Goal: Task Accomplishment & Management: Use online tool/utility

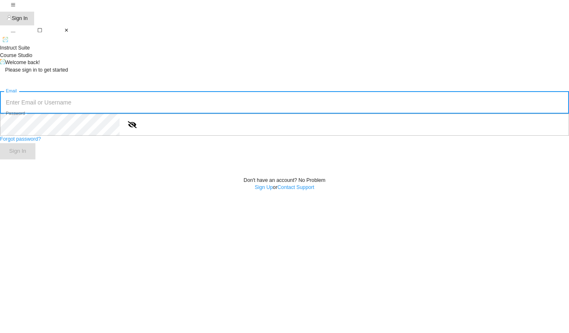
click at [255, 114] on input "text" at bounding box center [284, 102] width 569 height 22
type input "[EMAIL_ADDRESS][PERSON_NAME][DOMAIN_NAME]"
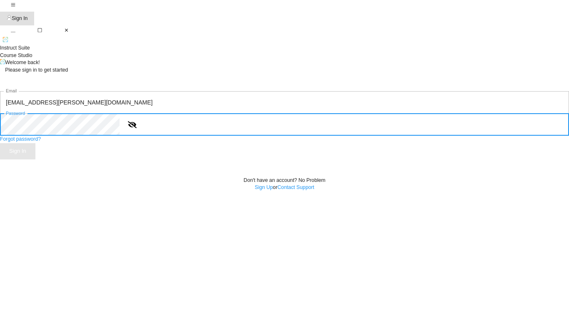
click at [26, 156] on span "Sign In" at bounding box center [17, 152] width 17 height 10
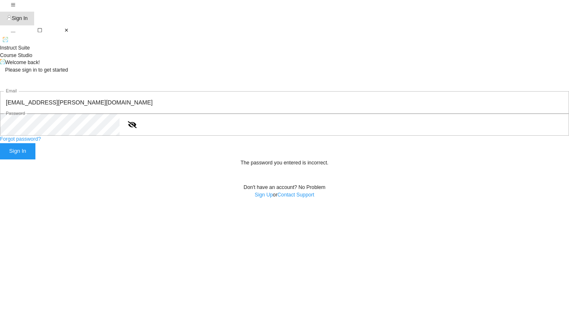
click at [137, 128] on icon "show or hide password" at bounding box center [132, 124] width 9 height 7
click at [26, 156] on div "Sign In" at bounding box center [17, 152] width 17 height 10
click at [258, 198] on link "Sign Up" at bounding box center [263, 195] width 18 height 6
click at [26, 156] on span "Sign In" at bounding box center [17, 152] width 17 height 10
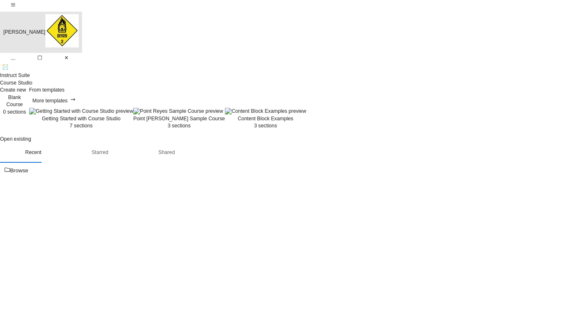
click at [45, 28] on div "Ibi Keller" at bounding box center [24, 32] width 42 height 9
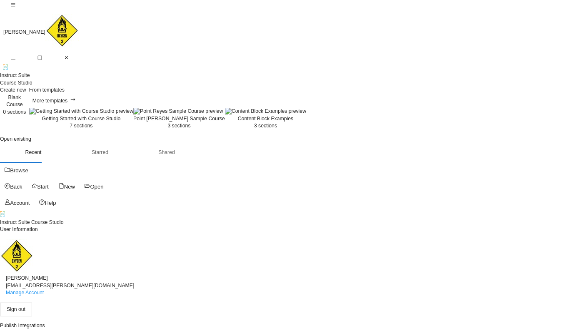
click at [37, 182] on div "Start" at bounding box center [43, 187] width 12 height 10
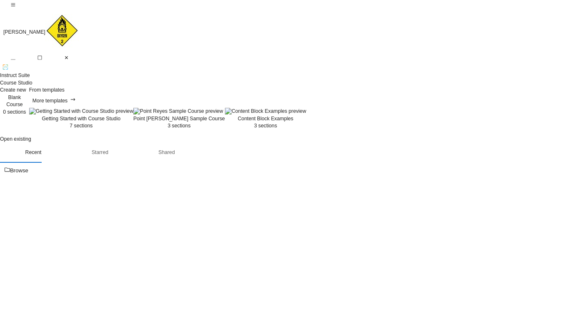
click at [133, 115] on img at bounding box center [81, 111] width 104 height 7
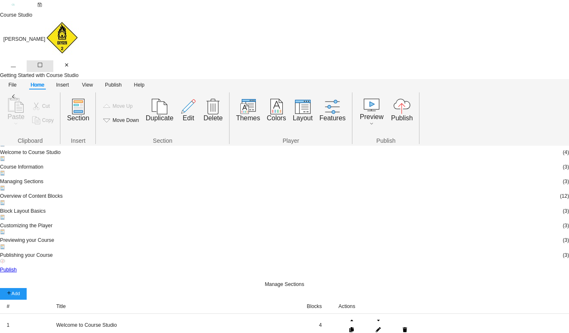
click at [42, 63] on icon "button" at bounding box center [40, 65] width 4 height 4
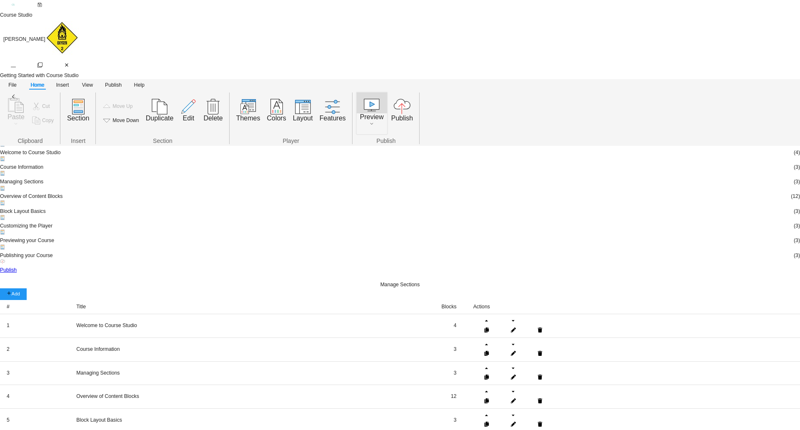
click at [369, 99] on icon "button" at bounding box center [371, 105] width 15 height 12
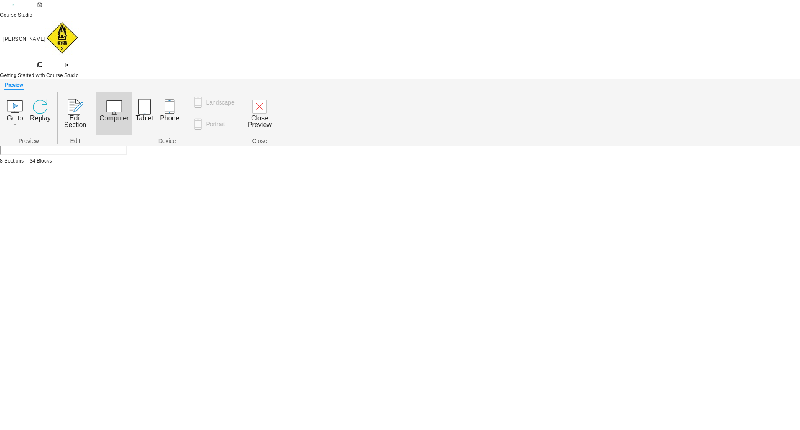
scroll to position [148, 0]
click at [0, 91] on div "Welcome to Course Studio" at bounding box center [0, 91] width 0 height 0
click at [125, 106] on div at bounding box center [62, 104] width 125 height 27
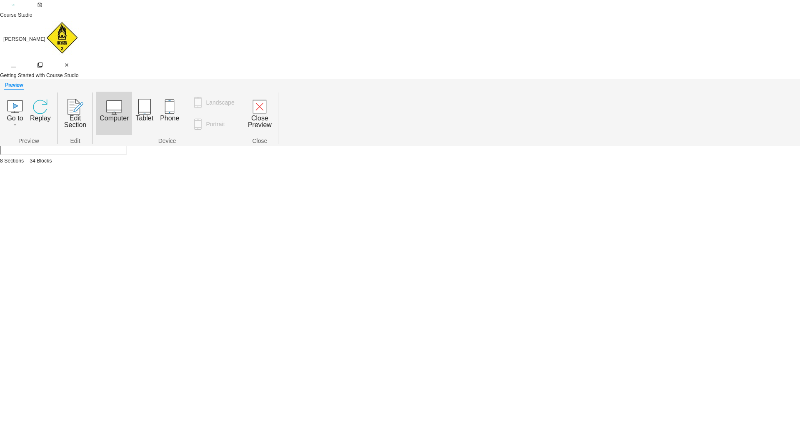
scroll to position [148, 0]
drag, startPoint x: 239, startPoint y: 416, endPoint x: 254, endPoint y: 392, distance: 27.5
click at [125, 281] on div "Course Studio is a rapid authoring tool that makes it easy to create elegant tr…" at bounding box center [62, 293] width 125 height 77
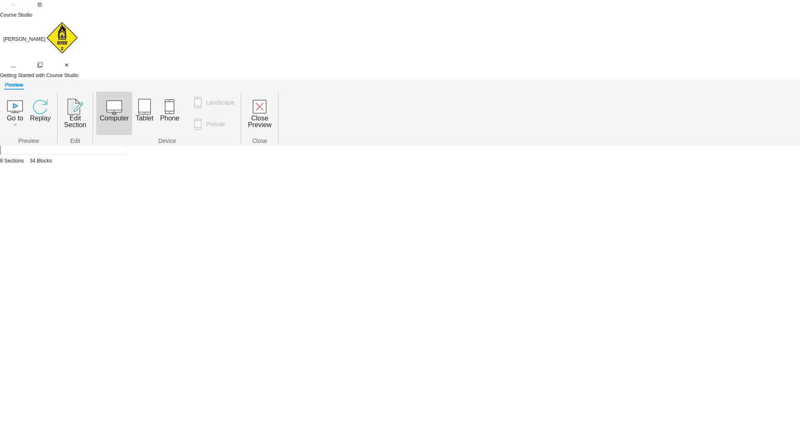
click at [0, 91] on div "Getting Started with Course Studio" at bounding box center [0, 91] width 0 height 0
click at [265, 100] on icon "button" at bounding box center [259, 106] width 13 height 13
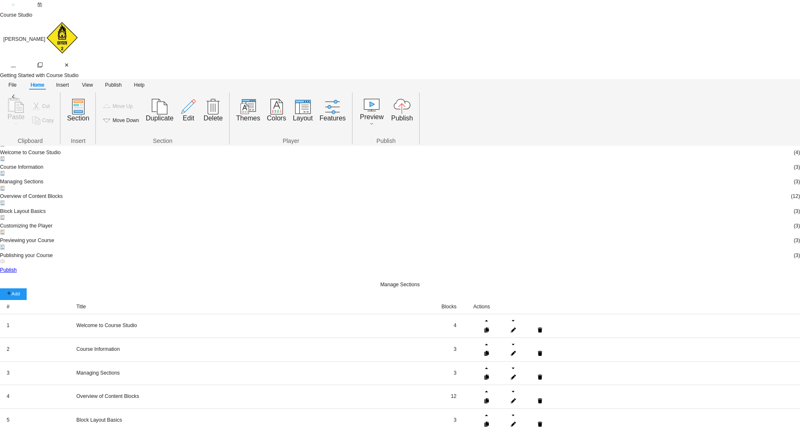
click at [41, 120] on div "Course Information" at bounding box center [400, 123] width 800 height 7
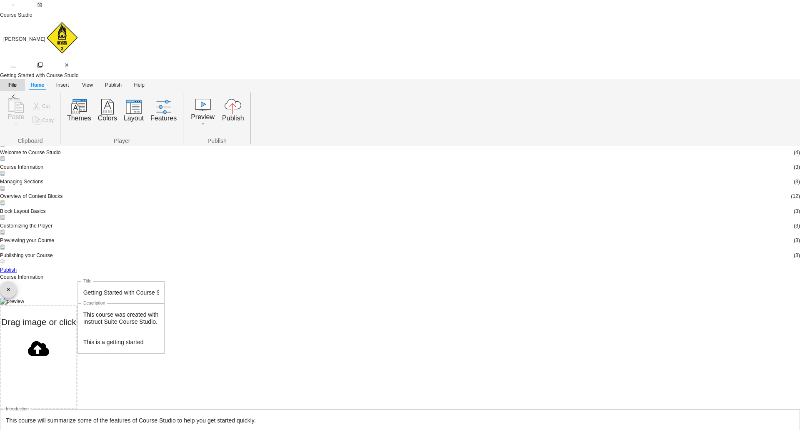
click at [15, 81] on span "File" at bounding box center [12, 85] width 15 height 9
click at [111, 81] on span "Publish" at bounding box center [113, 85] width 17 height 9
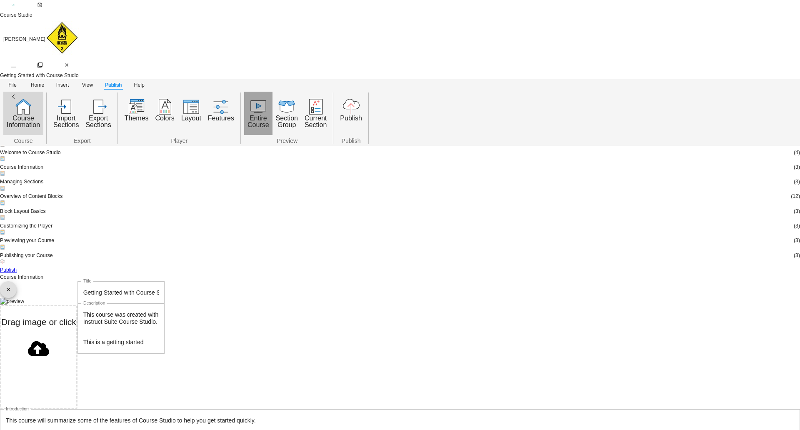
click at [255, 101] on icon "button" at bounding box center [258, 107] width 15 height 12
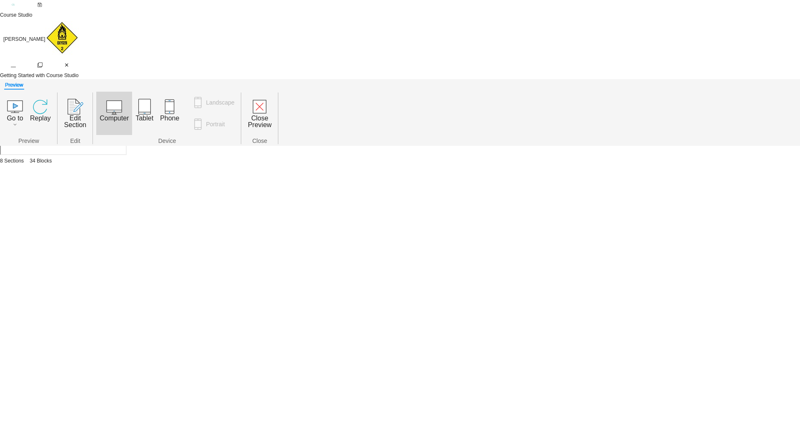
scroll to position [148, 0]
click at [125, 333] on div "Next" at bounding box center [62, 403] width 125 height 13
click at [260, 115] on div "Close Preview" at bounding box center [260, 121] width 24 height 13
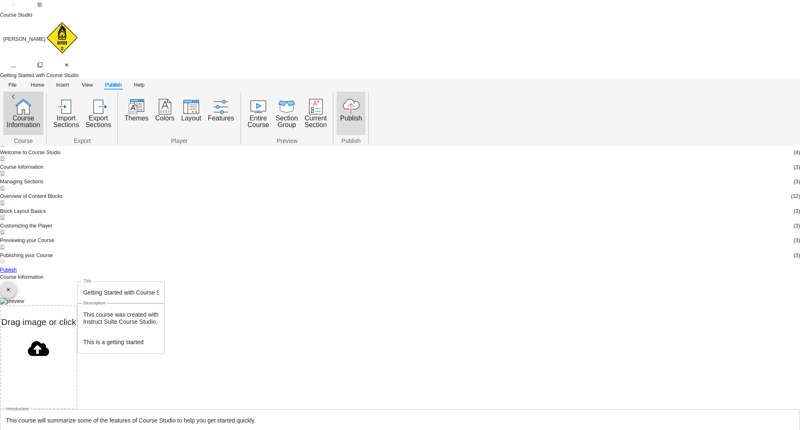
click at [351, 104] on icon "button" at bounding box center [350, 109] width 7 height 10
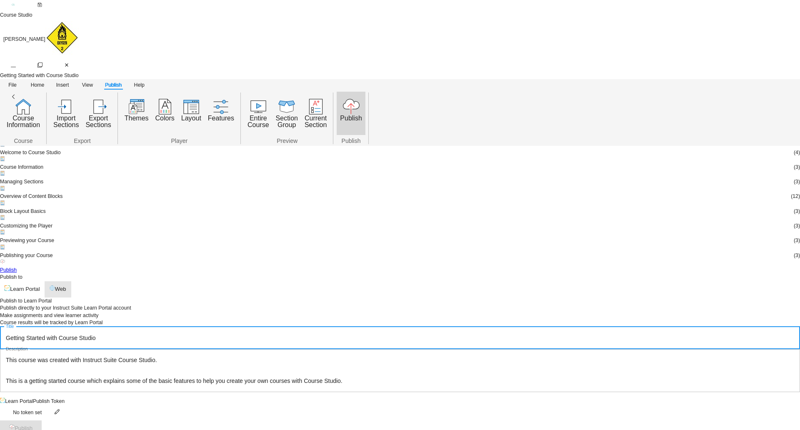
click at [66, 284] on div "Web" at bounding box center [60, 289] width 11 height 10
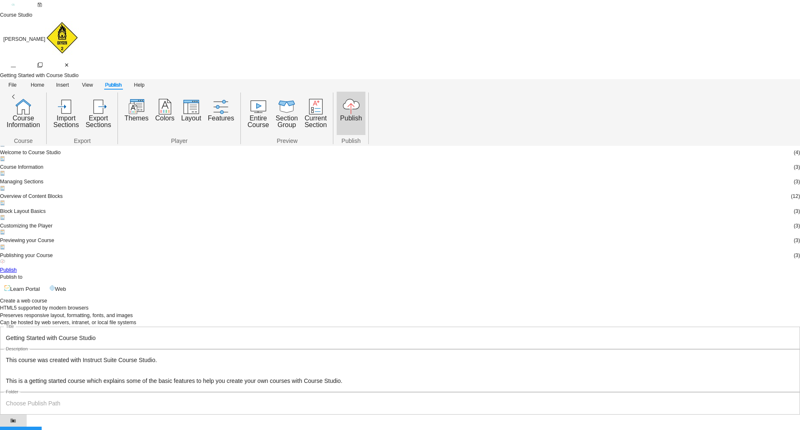
click at [37, 120] on div "Course Information" at bounding box center [400, 123] width 800 height 7
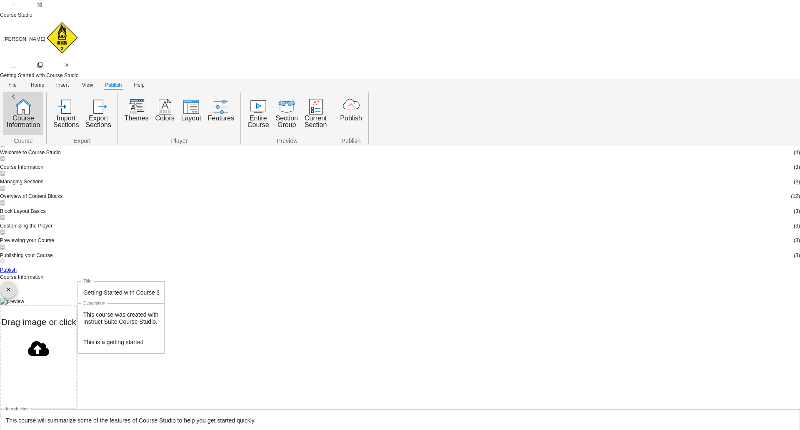
click at [44, 270] on div "Publish" at bounding box center [400, 270] width 800 height 7
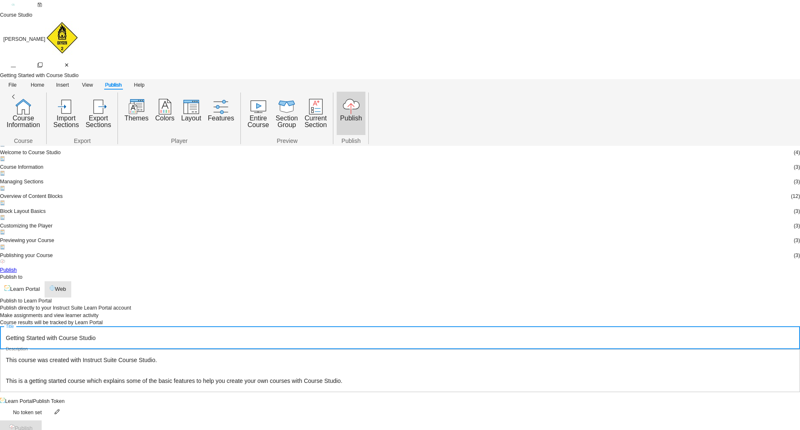
click at [67, 284] on span "Web" at bounding box center [57, 289] width 17 height 10
click at [16, 333] on icon "button" at bounding box center [12, 420] width 5 height 4
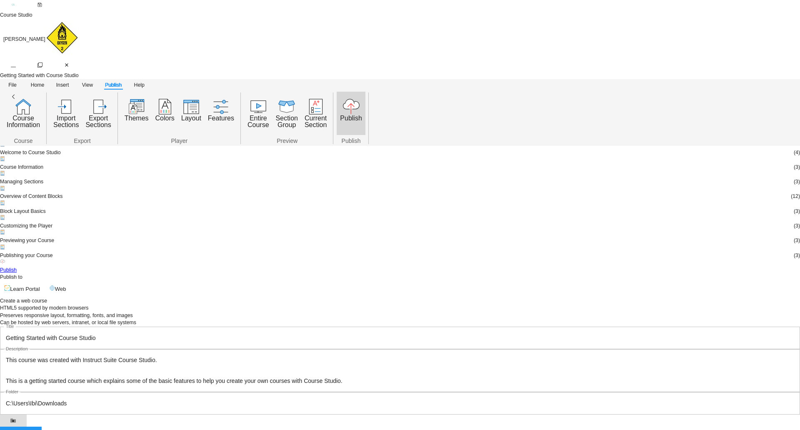
type input "C:\Users\Ibi\Downloads"
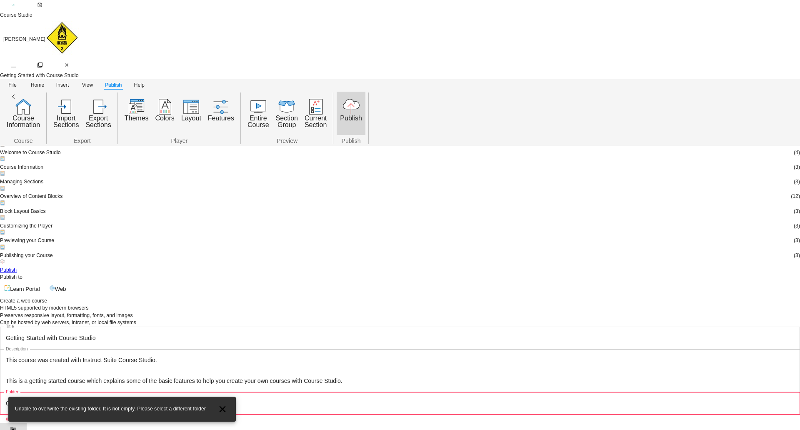
click at [569, 297] on div "Create a web course HTML5 supported by modern browsers Preserves responsive lay…" at bounding box center [400, 374] width 800 height 154
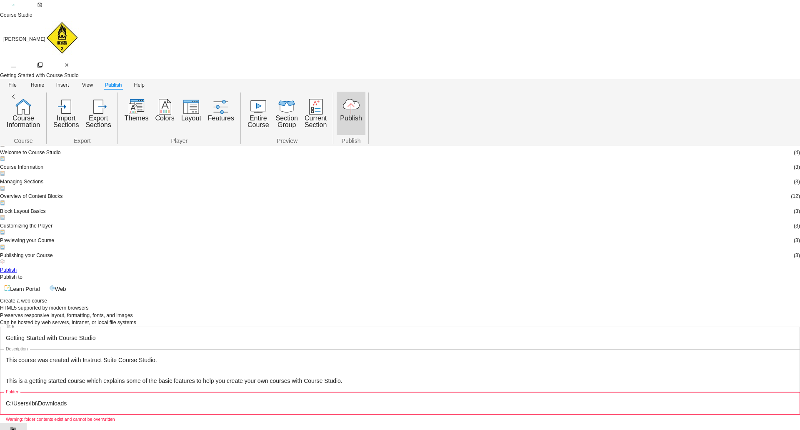
click at [16, 333] on icon "button" at bounding box center [12, 429] width 5 height 4
type input "C:\Users\Ibi\Downloads\sample"
click at [32, 333] on div "Publish" at bounding box center [24, 435] width 18 height 10
click at [35, 120] on div "Course Information" at bounding box center [400, 123] width 800 height 7
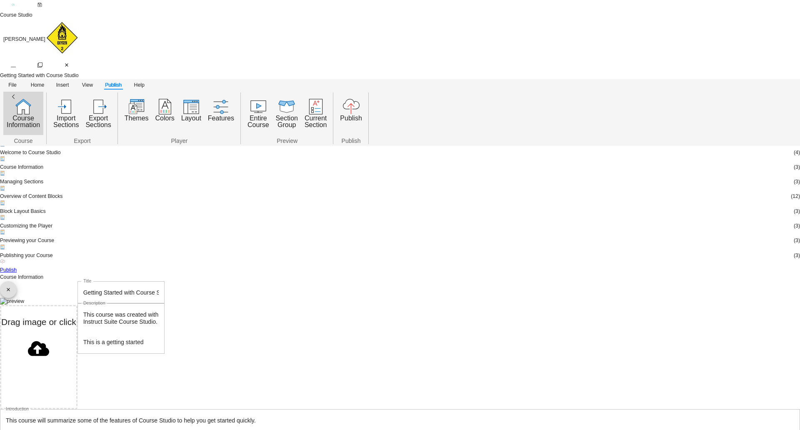
click at [53, 259] on div "Publishing your Course" at bounding box center [26, 255] width 53 height 7
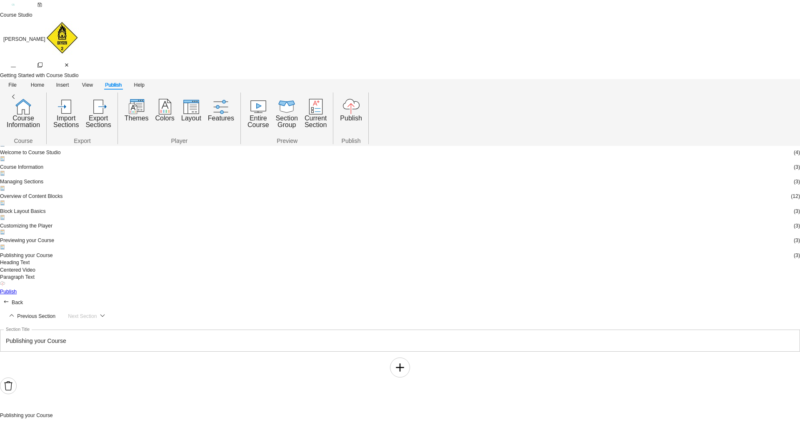
click at [48, 257] on div "Publishing your Course" at bounding box center [26, 255] width 53 height 7
click at [106, 98] on icon ".export_svg__cls-3{fill:#0964b0}" at bounding box center [98, 106] width 17 height 17
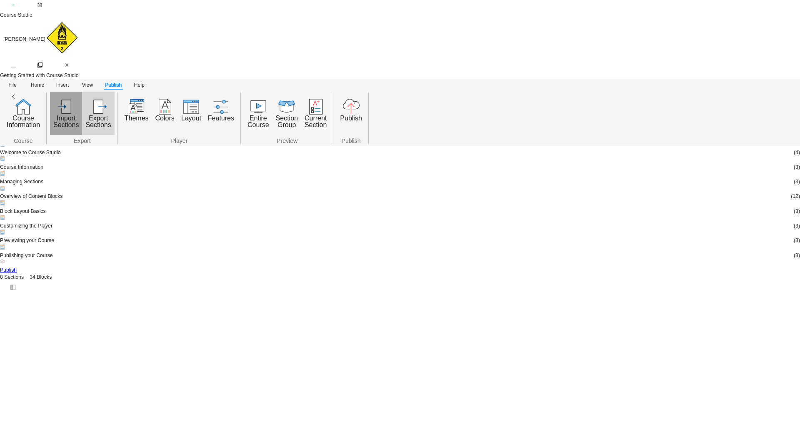
click at [62, 98] on icon ".import_svg__cls-3{fill:#0964b0}" at bounding box center [66, 106] width 17 height 17
click at [40, 120] on div "Course Information" at bounding box center [400, 123] width 800 height 7
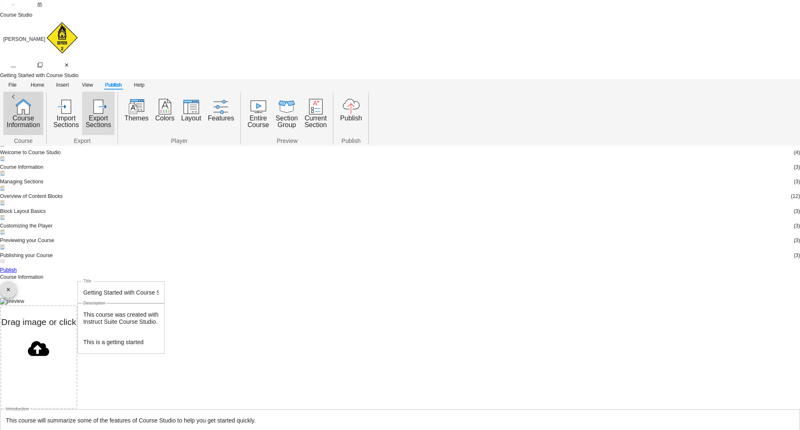
click at [101, 100] on icon "button" at bounding box center [99, 107] width 10 height 14
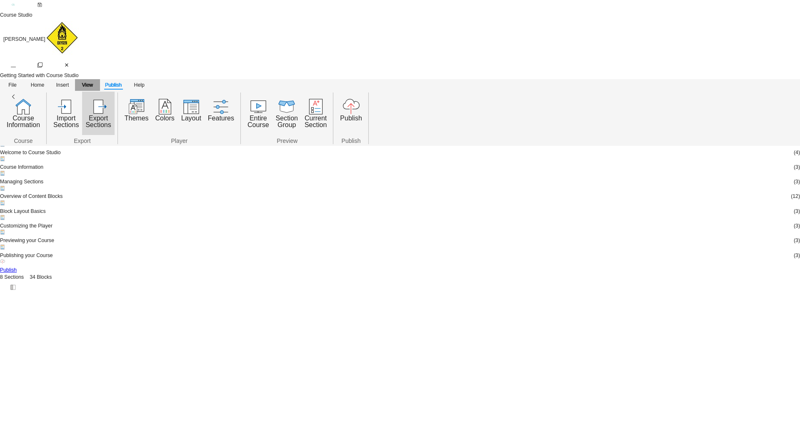
click at [88, 81] on span "View" at bounding box center [87, 85] width 15 height 9
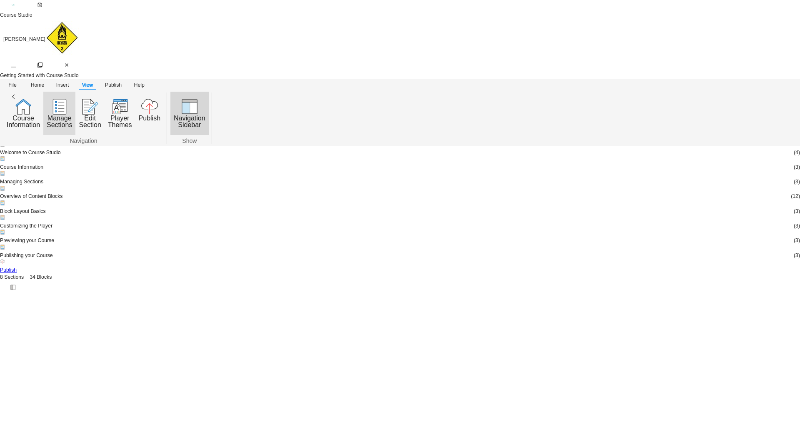
click at [65, 99] on icon "button" at bounding box center [59, 106] width 13 height 15
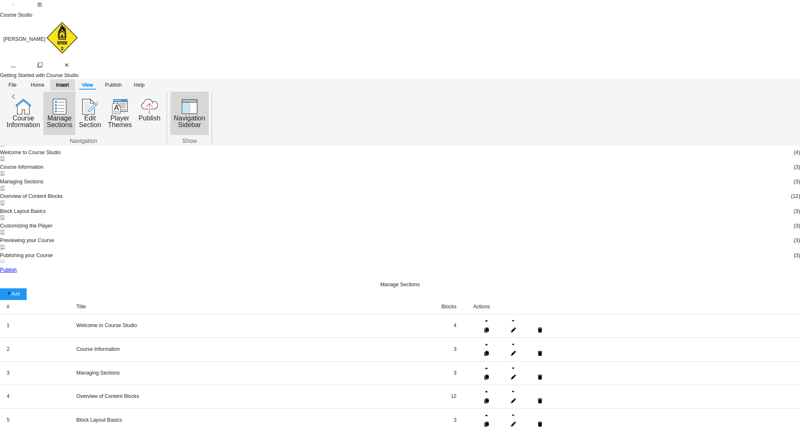
click at [61, 81] on span "Insert" at bounding box center [62, 85] width 15 height 9
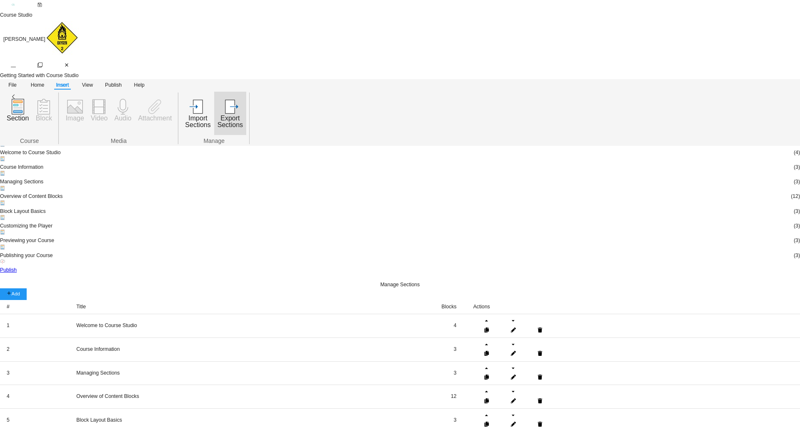
click at [235, 100] on icon "button" at bounding box center [230, 107] width 10 height 14
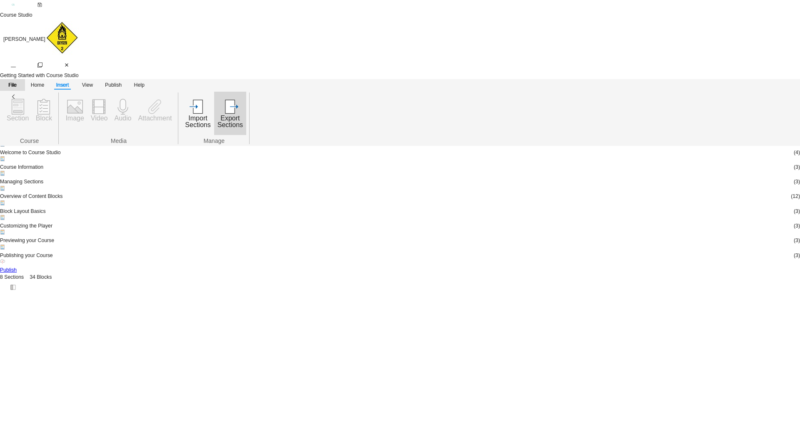
click at [10, 81] on span "File" at bounding box center [12, 85] width 15 height 9
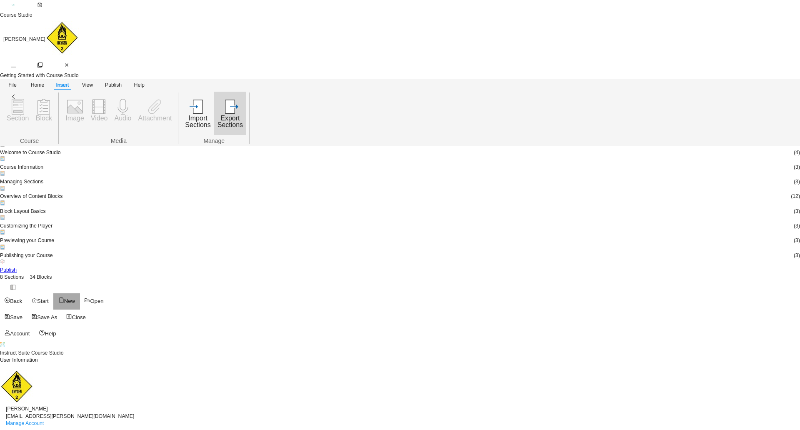
click at [58, 297] on span "New" at bounding box center [66, 302] width 17 height 10
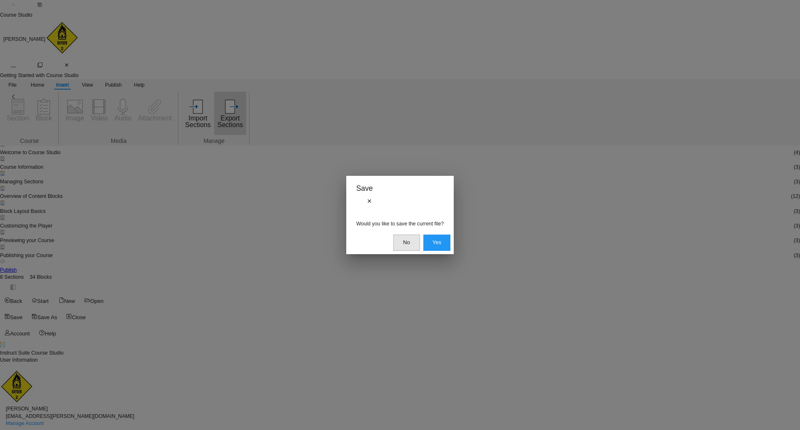
click at [402, 238] on span "No" at bounding box center [406, 243] width 8 height 10
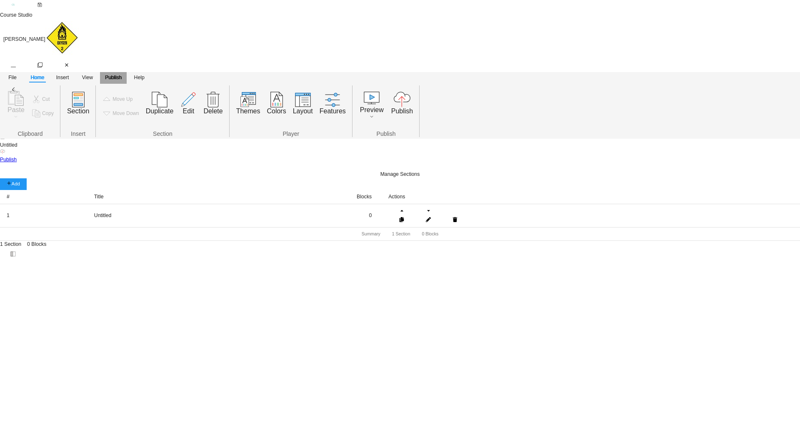
click at [110, 73] on span "Publish" at bounding box center [113, 77] width 17 height 9
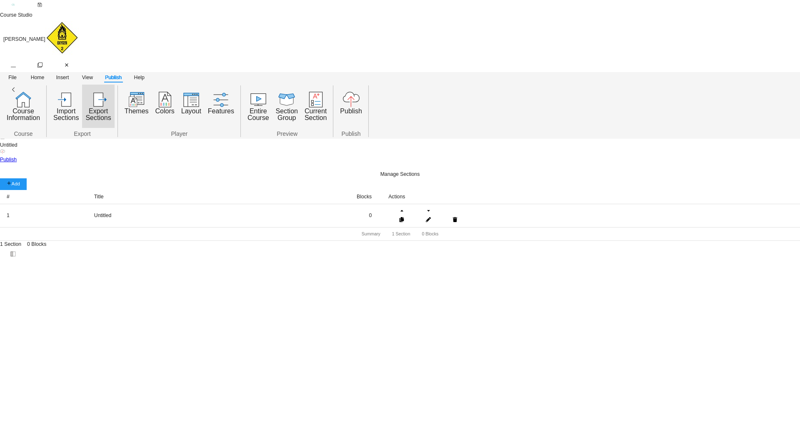
click at [97, 93] on icon "button" at bounding box center [99, 100] width 10 height 14
click at [46, 127] on div "Manage Sections" at bounding box center [400, 130] width 800 height 7
click at [103, 93] on icon "button" at bounding box center [99, 100] width 10 height 14
click at [37, 7] on icon "button" at bounding box center [39, 4] width 5 height 5
click at [10, 73] on span "File" at bounding box center [12, 77] width 15 height 9
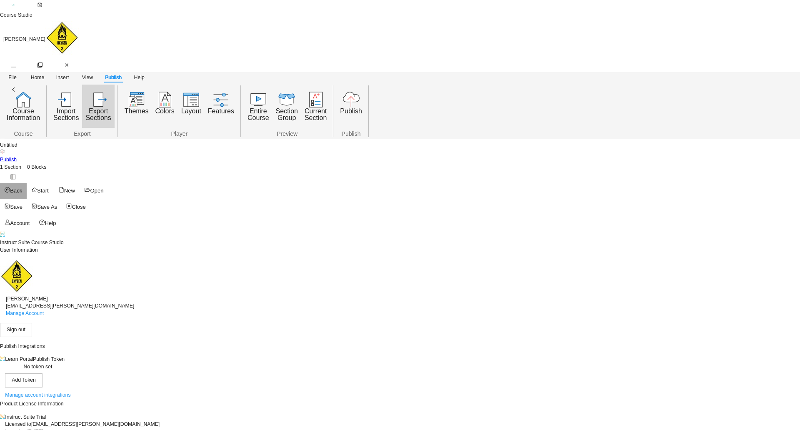
click at [10, 187] on icon "button" at bounding box center [7, 189] width 5 height 5
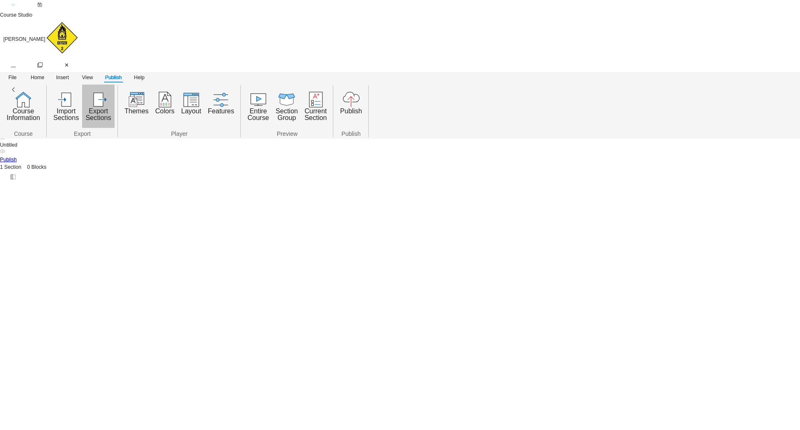
click at [103, 93] on icon "button" at bounding box center [99, 100] width 10 height 14
click at [220, 93] on icon "button" at bounding box center [221, 100] width 10 height 14
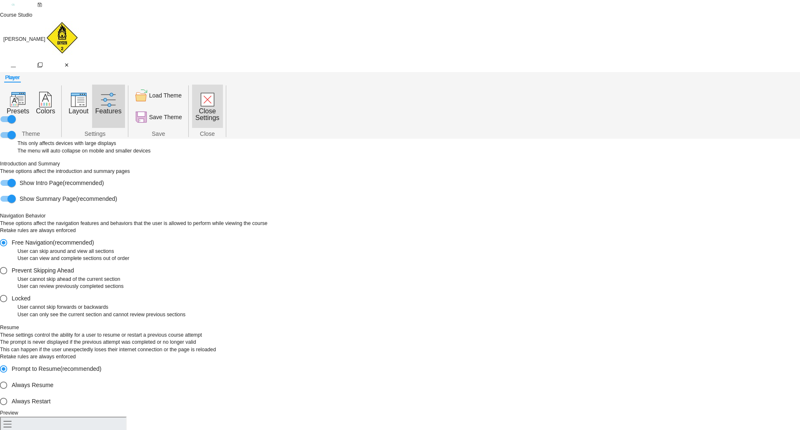
click at [210, 93] on icon "button" at bounding box center [207, 99] width 13 height 13
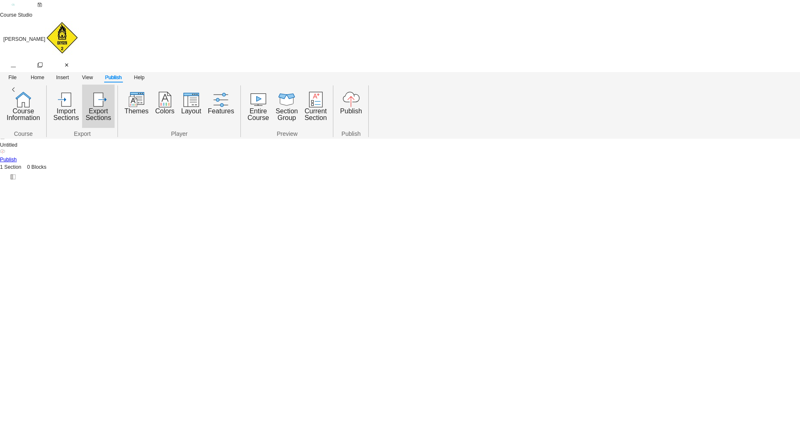
click at [61, 127] on div "Manage Sections" at bounding box center [400, 130] width 800 height 7
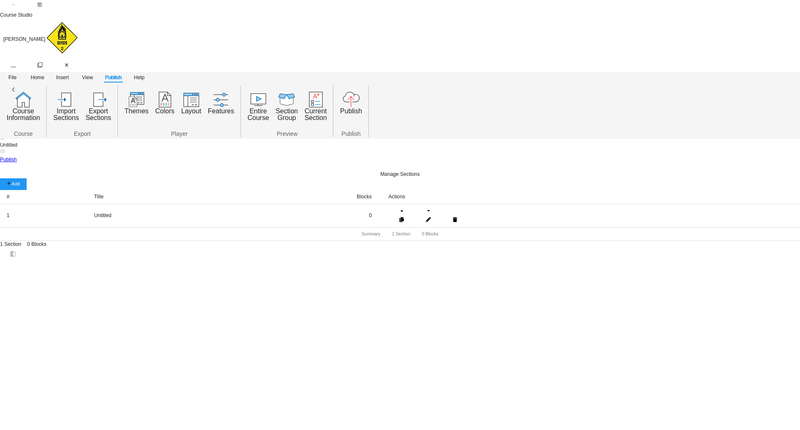
click at [87, 204] on td "1" at bounding box center [43, 216] width 87 height 24
click at [48, 150] on link "Publish" at bounding box center [400, 156] width 800 height 15
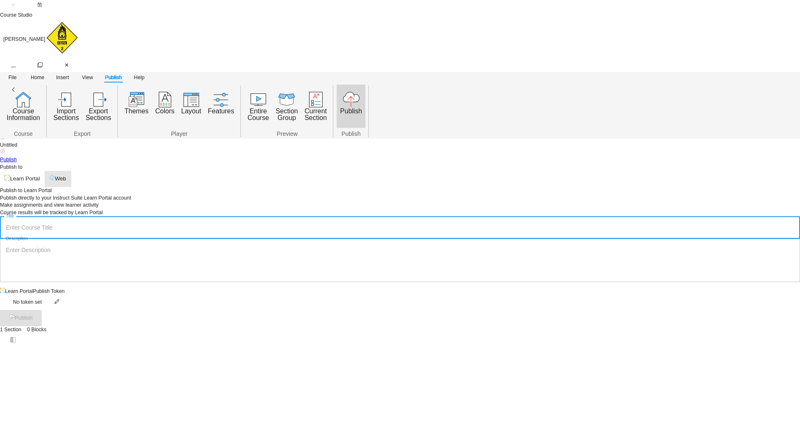
click at [66, 174] on div "Web" at bounding box center [60, 179] width 11 height 10
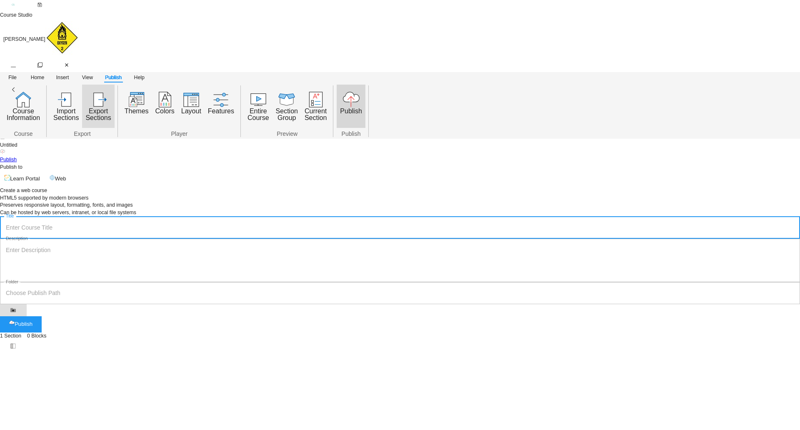
click at [102, 93] on icon "button" at bounding box center [99, 100] width 10 height 14
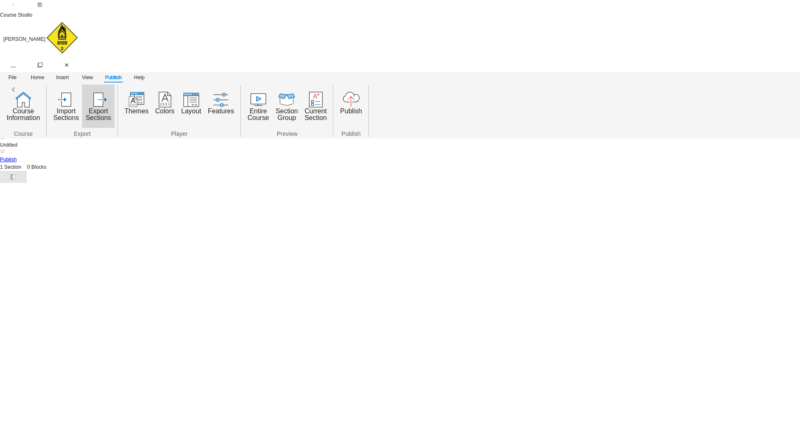
click at [16, 180] on icon "button" at bounding box center [12, 176] width 5 height 5
click at [15, 99] on icon "button" at bounding box center [13, 97] width 5 height 5
click at [69, 62] on icon "button" at bounding box center [66, 64] width 5 height 5
